Goal: Contribute content: Contribute content

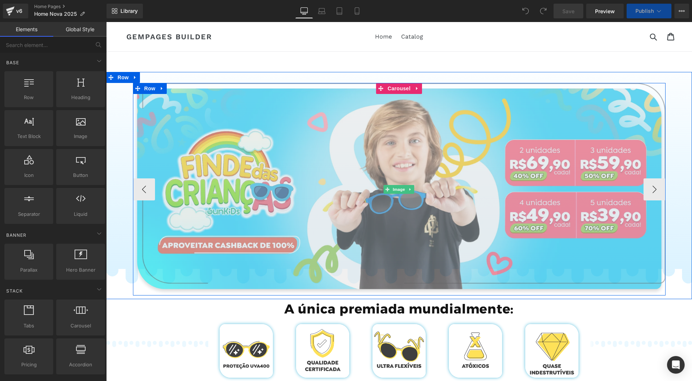
click at [364, 127] on img at bounding box center [399, 189] width 532 height 213
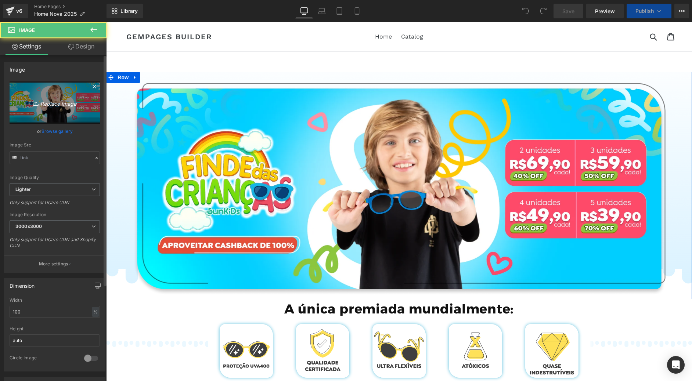
click at [38, 102] on icon at bounding box center [36, 103] width 7 height 7
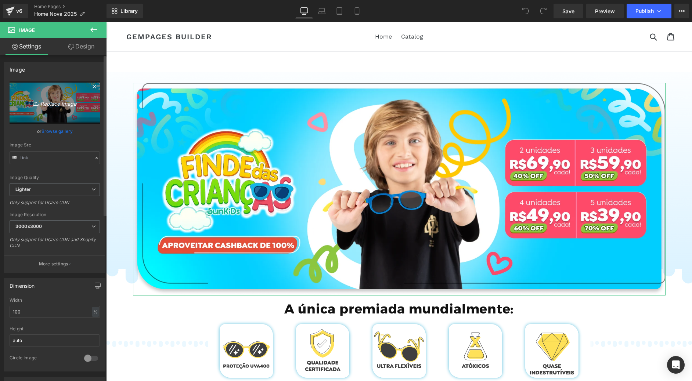
click at [60, 104] on icon "Replace Image" at bounding box center [54, 102] width 59 height 9
type input "C:\fakepath\BANNER PRODUTO MOBILE 60.webp"
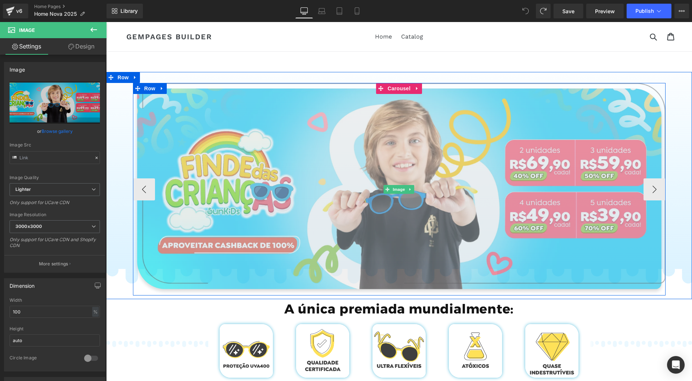
click at [286, 155] on img at bounding box center [399, 189] width 532 height 213
click at [274, 149] on img at bounding box center [399, 189] width 532 height 213
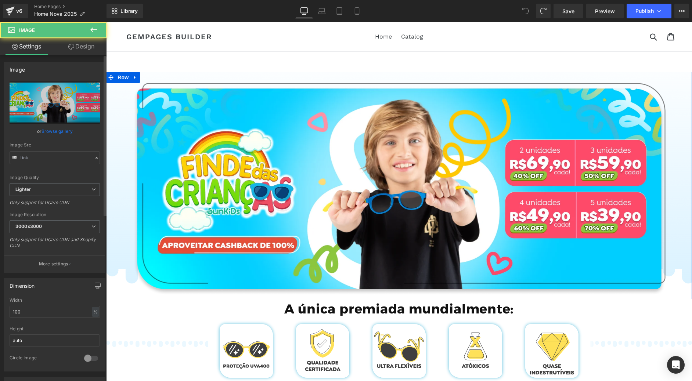
click at [52, 130] on link "Browse gallery" at bounding box center [56, 131] width 31 height 13
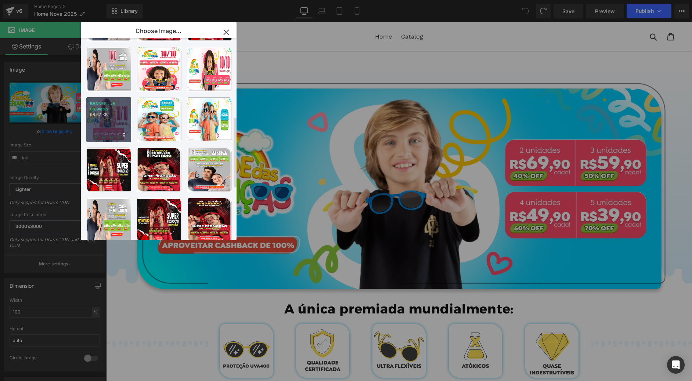
scroll to position [220, 0]
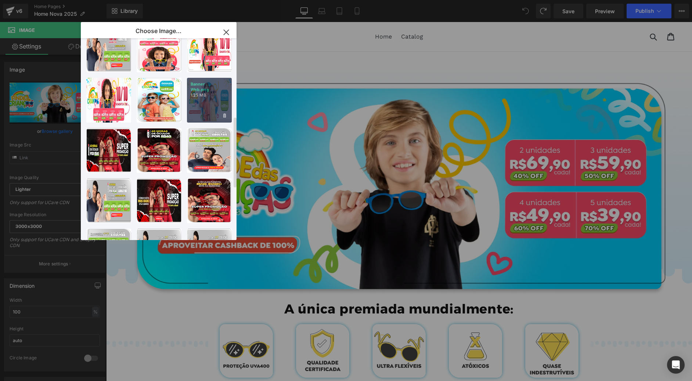
click at [224, 107] on div "Banner ... Web.png 1.25 MB" at bounding box center [209, 100] width 45 height 45
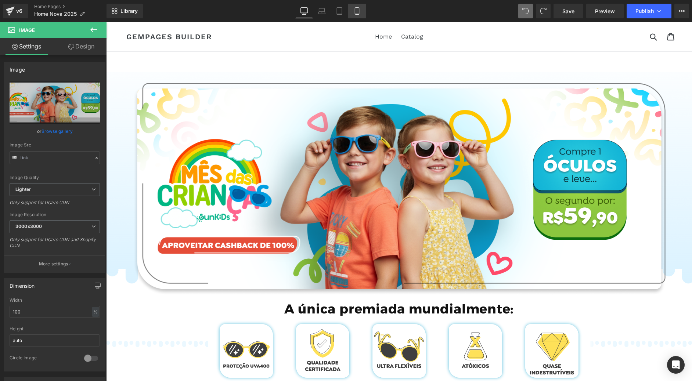
click at [359, 8] on icon at bounding box center [356, 10] width 7 height 7
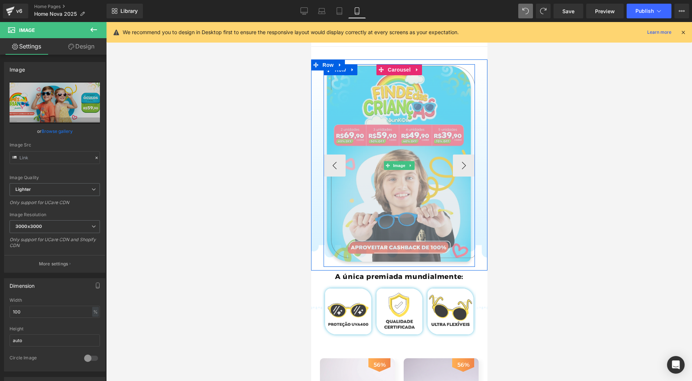
click at [380, 115] on img at bounding box center [399, 165] width 152 height 203
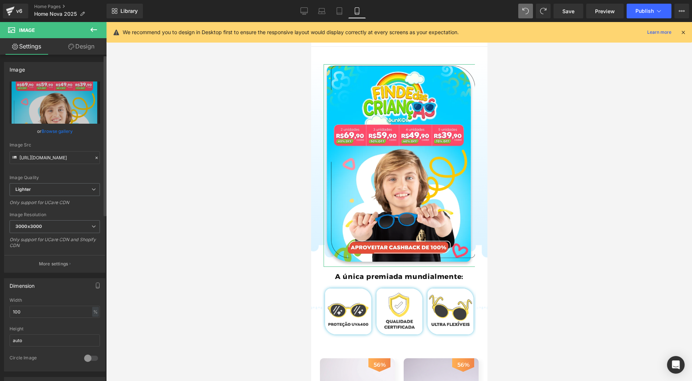
click at [53, 128] on link "Browse gallery" at bounding box center [56, 131] width 31 height 13
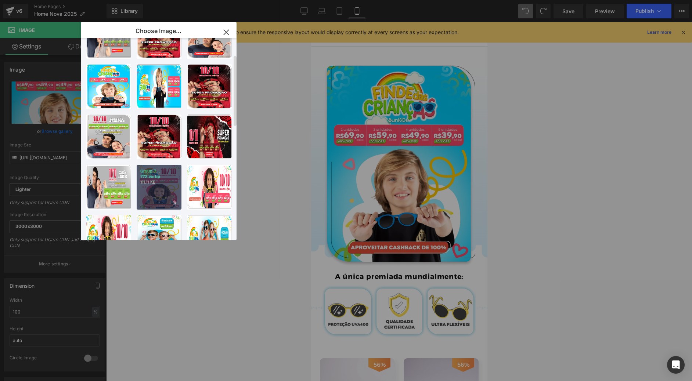
scroll to position [110, 0]
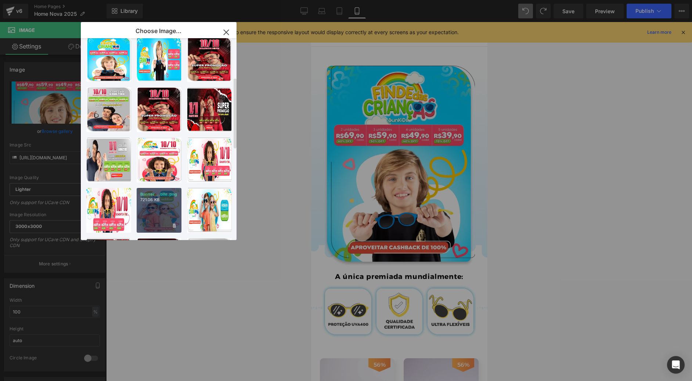
click at [159, 203] on div "Banner ...bile.png 721.06 KB" at bounding box center [159, 210] width 45 height 45
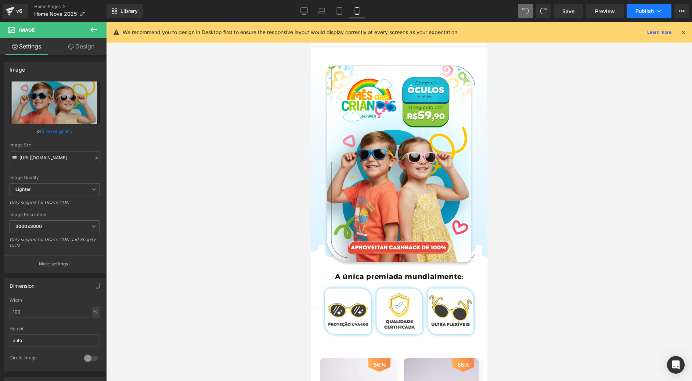
click at [643, 12] on span "Publish" at bounding box center [644, 11] width 18 height 6
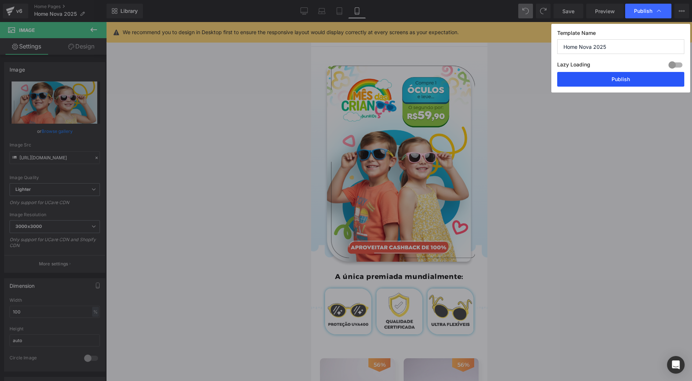
click at [624, 80] on button "Publish" at bounding box center [620, 79] width 127 height 15
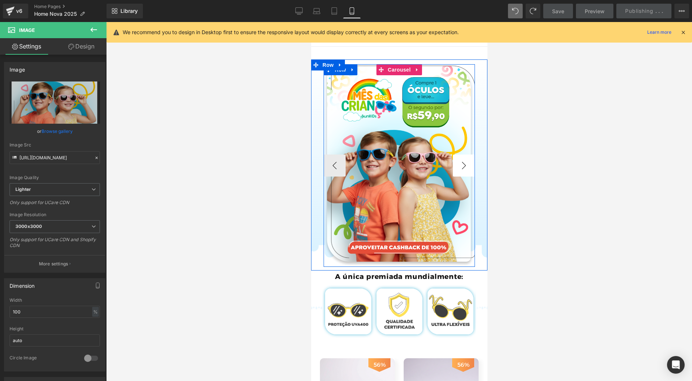
click at [457, 174] on button "›" at bounding box center [463, 166] width 22 height 22
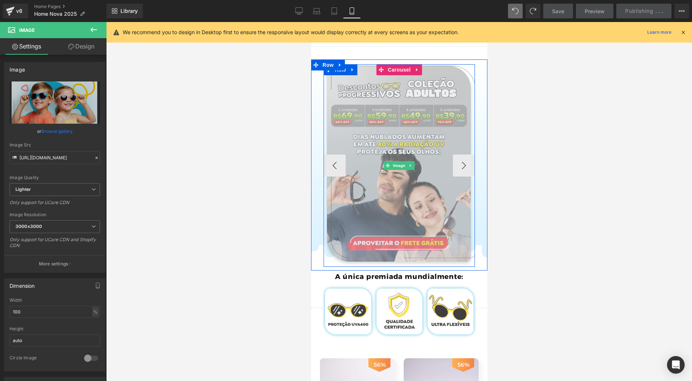
click at [410, 127] on img at bounding box center [399, 165] width 152 height 203
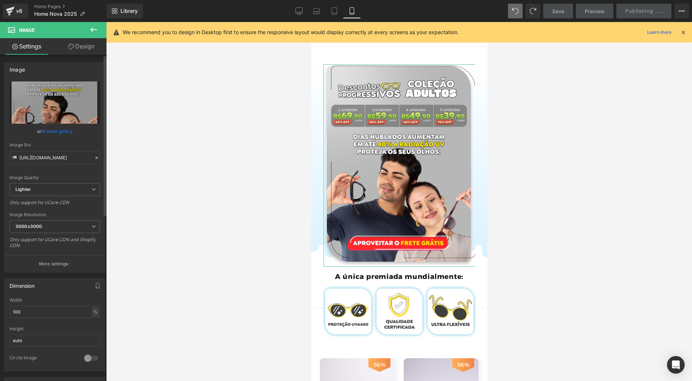
click at [61, 131] on link "Browse gallery" at bounding box center [56, 131] width 31 height 13
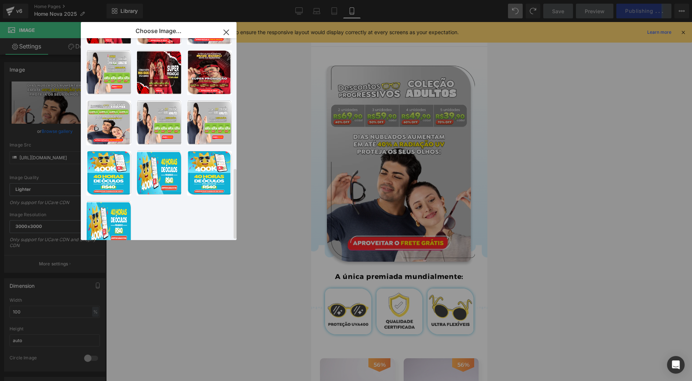
scroll to position [365, 0]
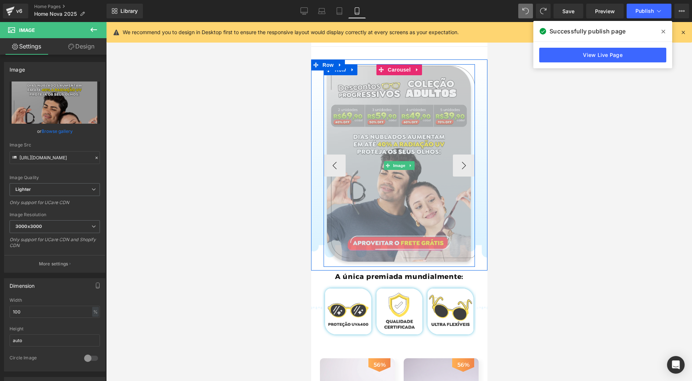
click at [418, 150] on img at bounding box center [399, 165] width 152 height 203
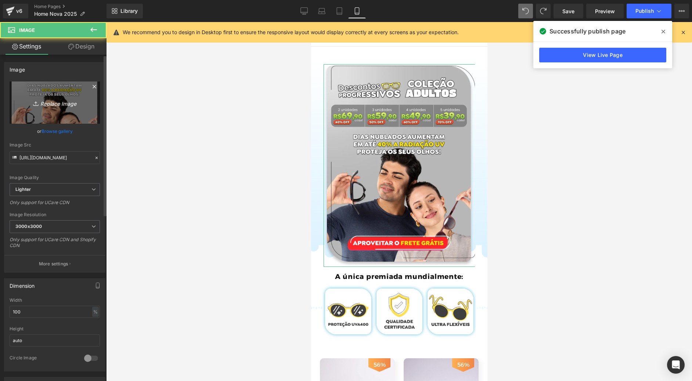
click at [36, 107] on icon "Replace Image" at bounding box center [54, 102] width 59 height 9
click at [33, 111] on link "Replace Image" at bounding box center [55, 102] width 90 height 42
type input "C:\fakepath\Group 719.png"
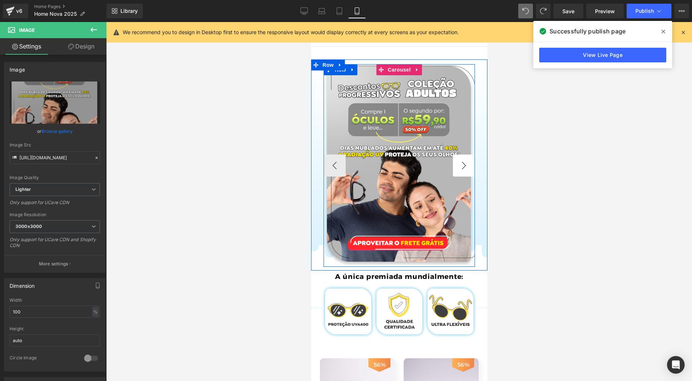
click at [456, 164] on button "›" at bounding box center [463, 166] width 22 height 22
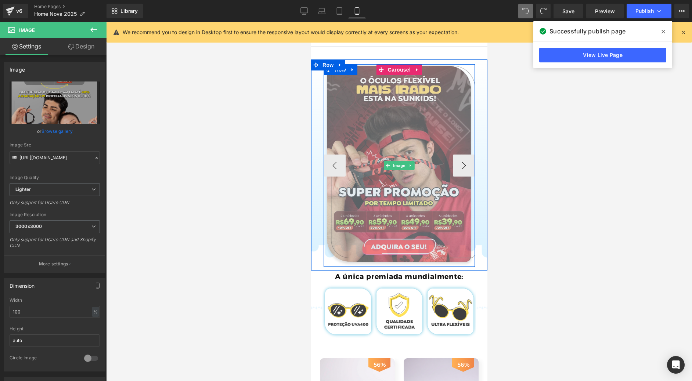
click at [397, 130] on img at bounding box center [399, 165] width 152 height 203
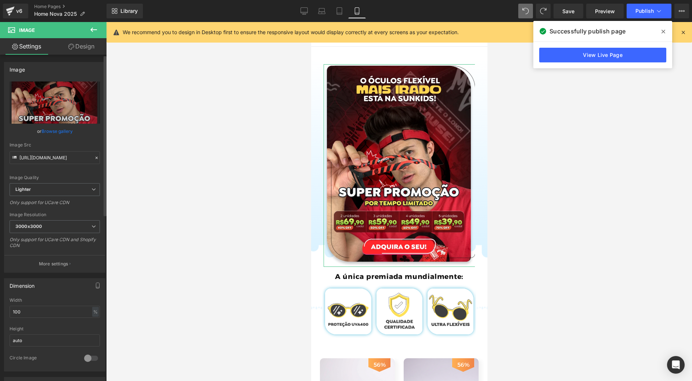
click at [51, 129] on link "Browse gallery" at bounding box center [56, 131] width 31 height 13
drag, startPoint x: 32, startPoint y: 153, endPoint x: 46, endPoint y: 115, distance: 41.0
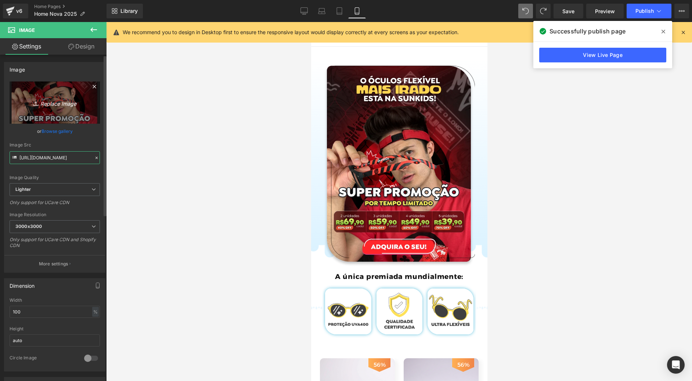
click at [33, 0] on div "You are previewing how the will restyle your page. You can not edit Elements in…" at bounding box center [346, 0] width 692 height 0
click at [49, 108] on link "Replace Image" at bounding box center [55, 102] width 90 height 42
type input "C:\fakepath\Group 727.png"
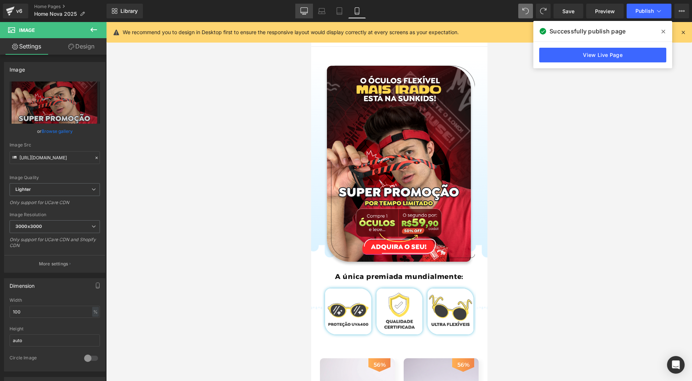
click at [303, 9] on icon at bounding box center [303, 10] width 7 height 7
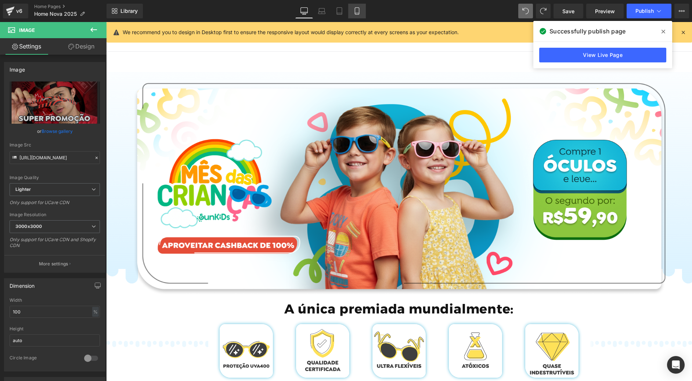
click at [357, 6] on link "Mobile" at bounding box center [357, 11] width 18 height 15
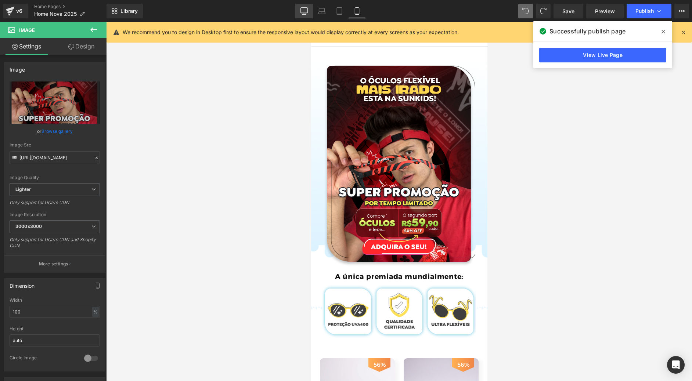
click at [303, 7] on link "Desktop" at bounding box center [304, 11] width 18 height 15
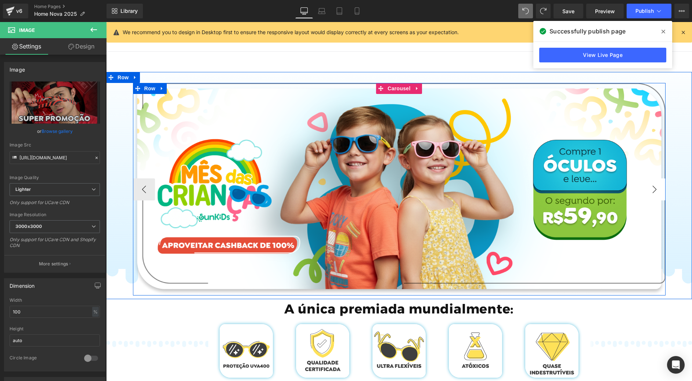
click at [645, 186] on button "›" at bounding box center [654, 189] width 22 height 22
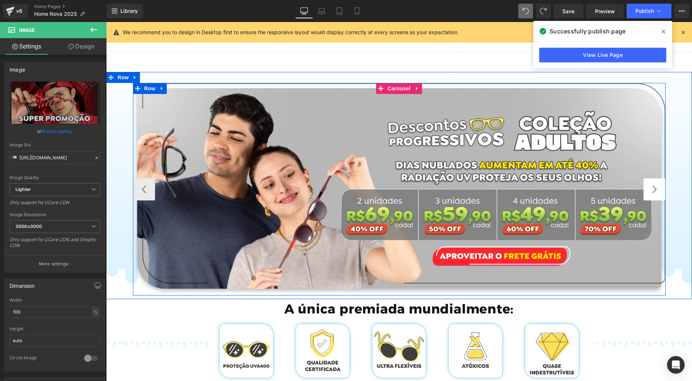
click at [645, 186] on button "›" at bounding box center [654, 189] width 22 height 22
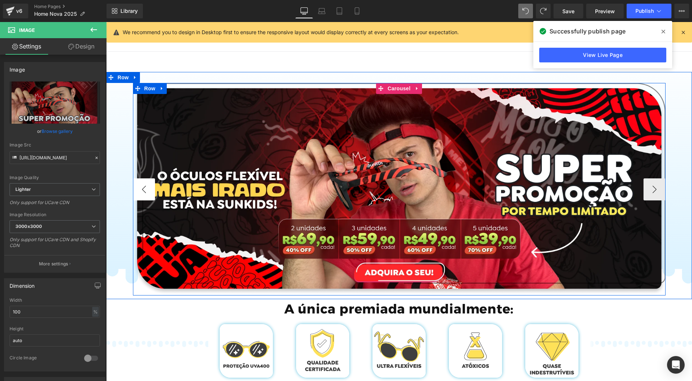
click at [149, 183] on button "‹" at bounding box center [144, 189] width 22 height 22
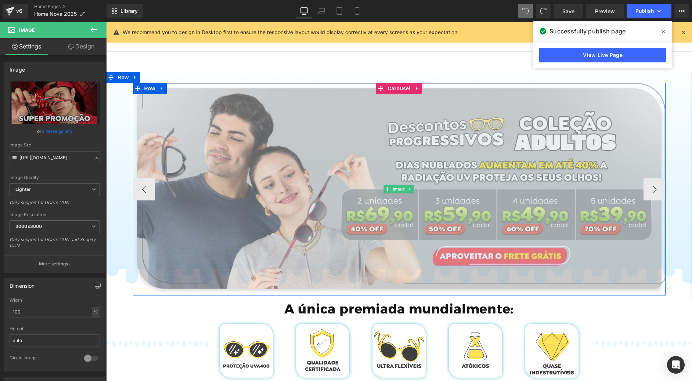
click at [310, 159] on img at bounding box center [399, 189] width 532 height 212
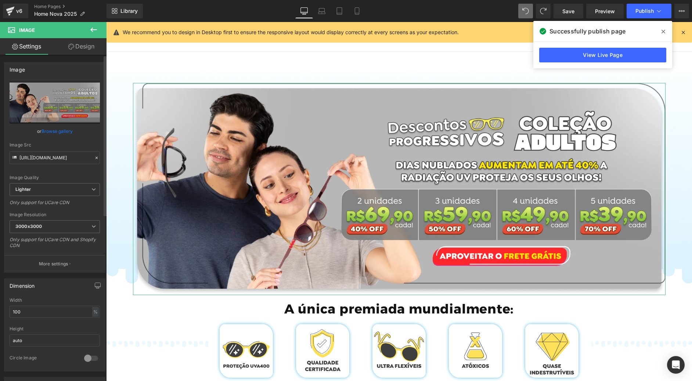
click at [58, 131] on link "Browse gallery" at bounding box center [56, 131] width 31 height 13
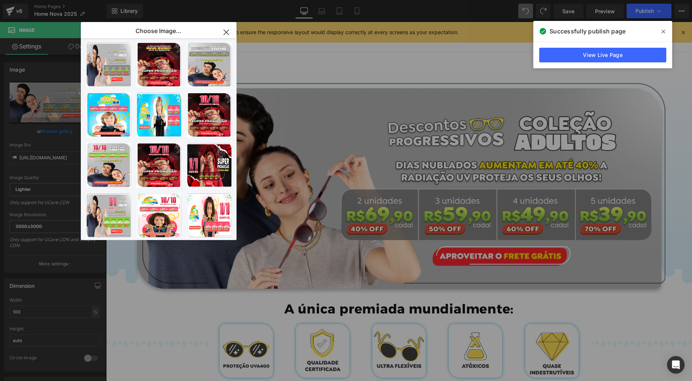
scroll to position [0, 0]
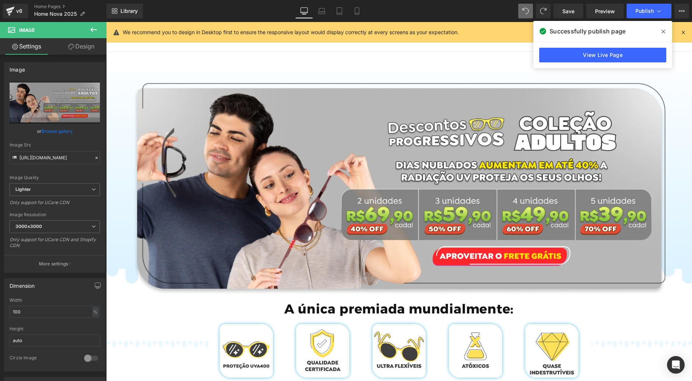
click at [42, 0] on div "You are previewing how the will restyle your page. You can not edit Elements in…" at bounding box center [346, 0] width 692 height 0
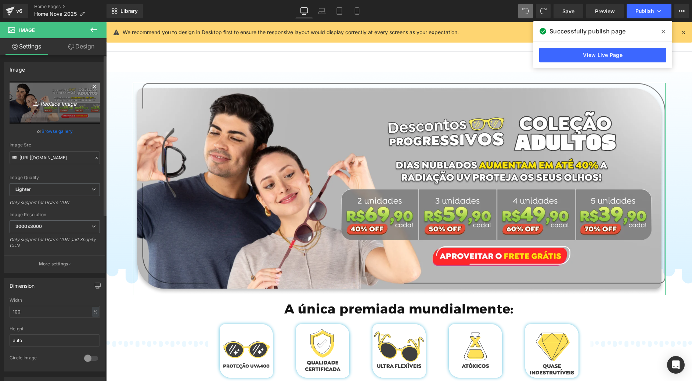
click at [35, 111] on link "Replace Image" at bounding box center [55, 102] width 90 height 42
type input "C:\fakepath\Group 718.png"
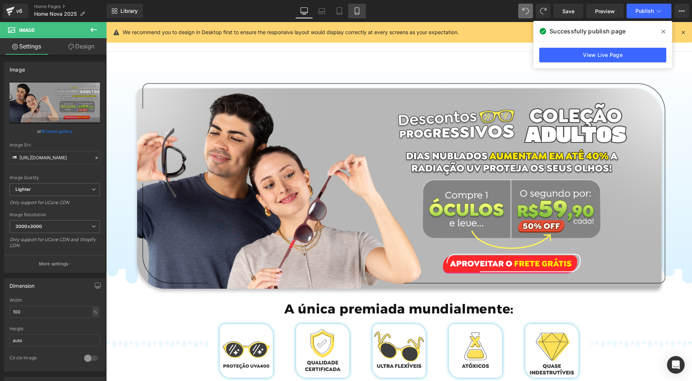
click at [356, 9] on icon at bounding box center [356, 10] width 7 height 7
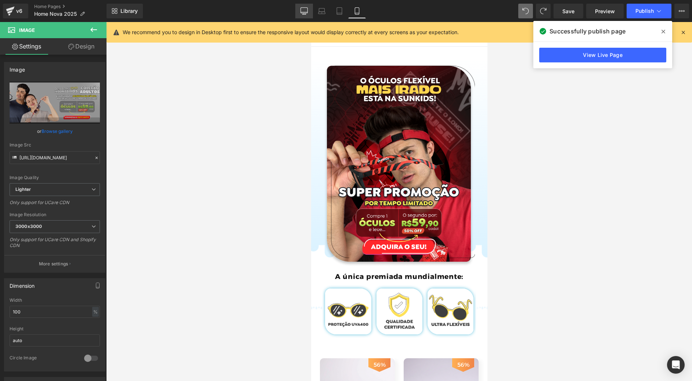
click at [306, 9] on icon at bounding box center [303, 10] width 7 height 7
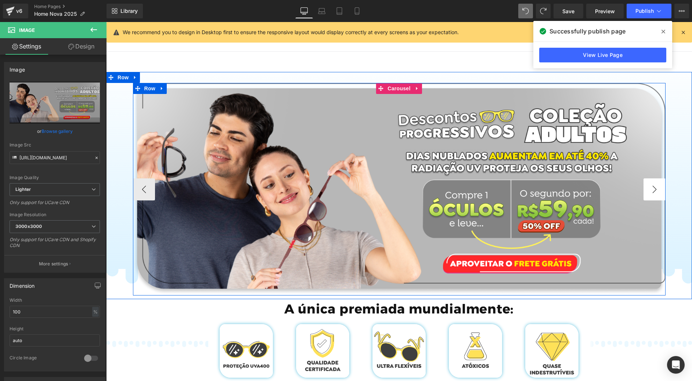
click at [655, 189] on button "›" at bounding box center [654, 189] width 22 height 22
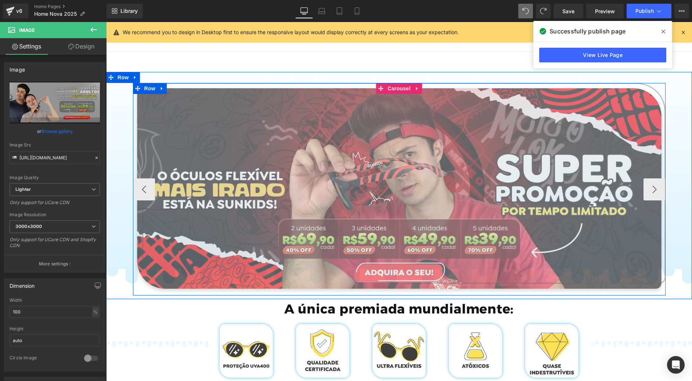
click at [418, 140] on img at bounding box center [399, 189] width 532 height 212
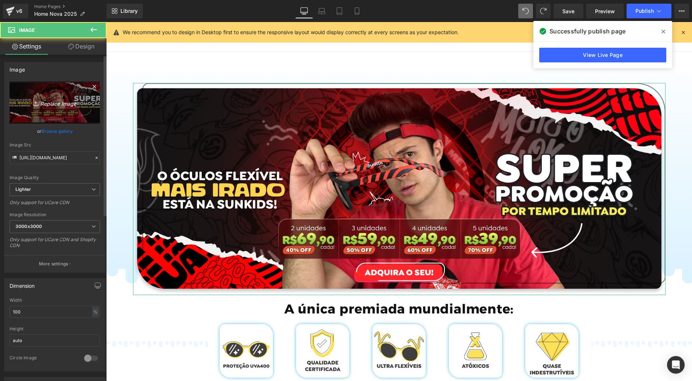
click at [61, 112] on link "Replace Image" at bounding box center [55, 102] width 90 height 42
type input "C:\fakepath\Group 726.png"
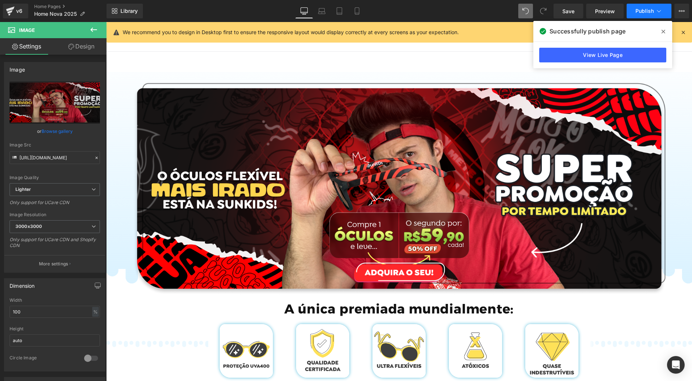
click at [643, 12] on span "Publish" at bounding box center [644, 11] width 18 height 6
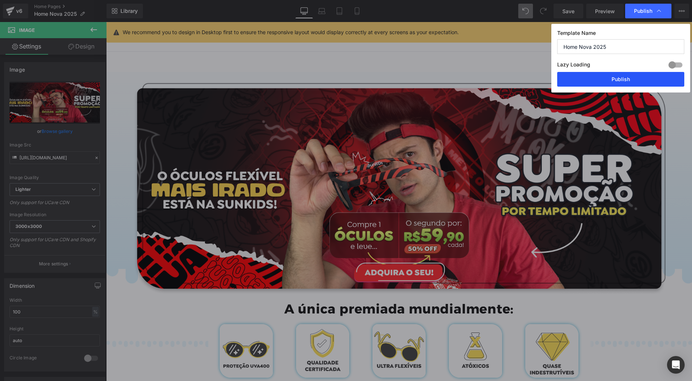
click at [601, 79] on button "Publish" at bounding box center [620, 79] width 127 height 15
